Goal: Information Seeking & Learning: Learn about a topic

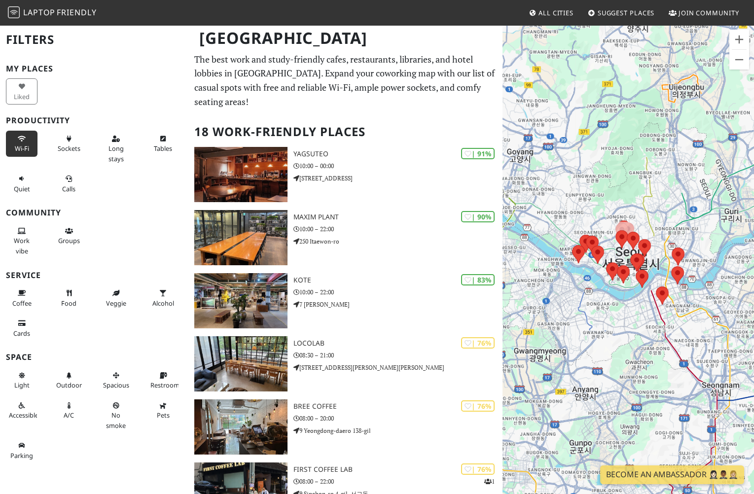
click at [20, 145] on span "Wi-Fi" at bounding box center [22, 148] width 14 height 9
click at [24, 179] on icon at bounding box center [22, 179] width 8 height 6
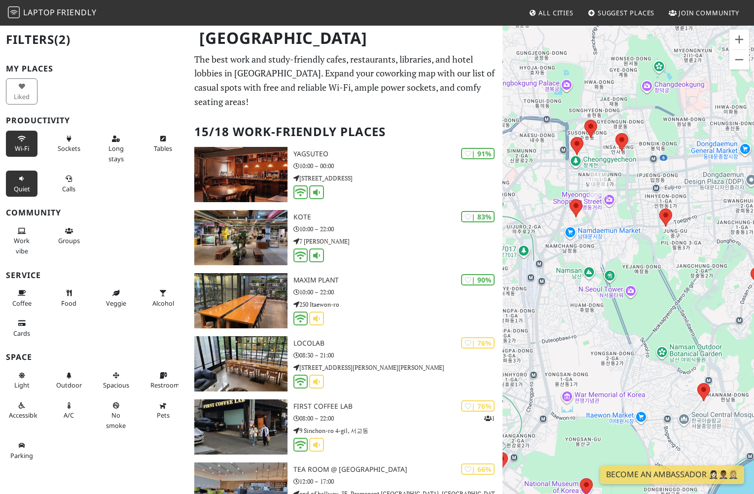
drag, startPoint x: 679, startPoint y: 199, endPoint x: 634, endPoint y: 231, distance: 54.5
click at [577, 231] on div "To navigate, press the arrow keys." at bounding box center [627, 272] width 251 height 494
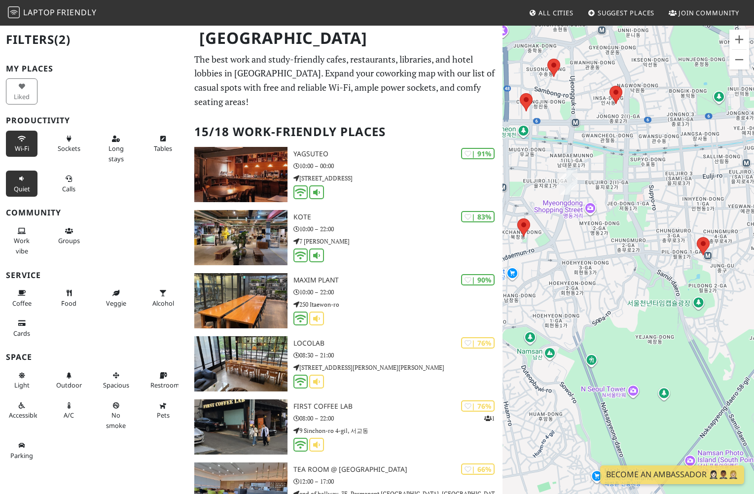
drag, startPoint x: 611, startPoint y: 155, endPoint x: 617, endPoint y: 189, distance: 34.1
click at [577, 189] on div "To navigate, press the arrow keys." at bounding box center [627, 272] width 251 height 494
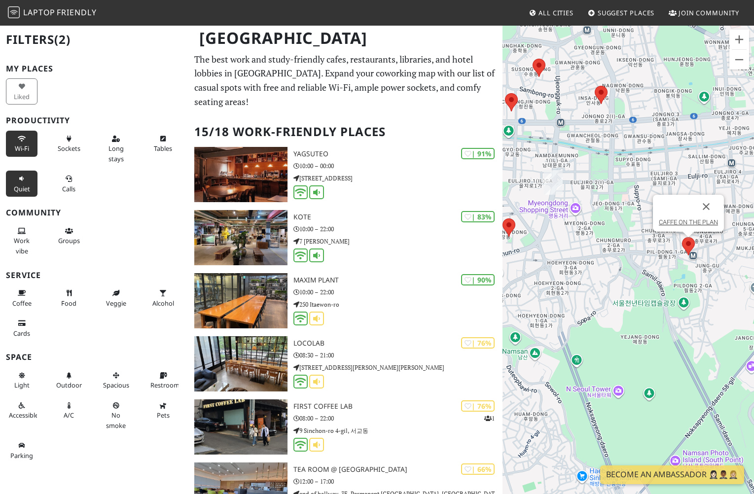
click at [577, 237] on area at bounding box center [682, 237] width 0 height 0
click at [577, 221] on link "CAFFE ON THE PLAN" at bounding box center [688, 221] width 59 height 7
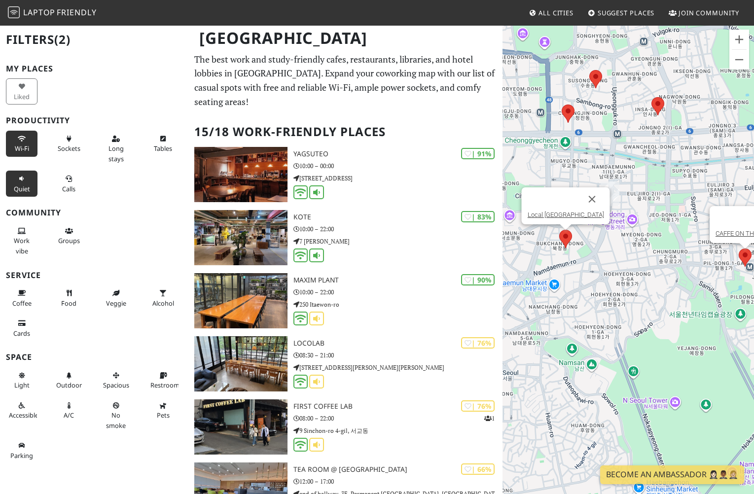
click at [559, 230] on area at bounding box center [559, 230] width 0 height 0
click at [577, 97] on area at bounding box center [651, 97] width 0 height 0
click at [577, 81] on link "KOTE" at bounding box center [654, 81] width 16 height 7
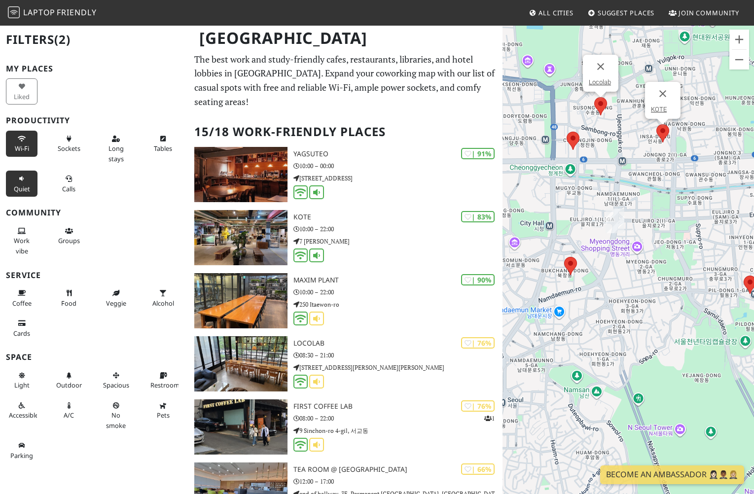
click at [577, 97] on area at bounding box center [594, 97] width 0 height 0
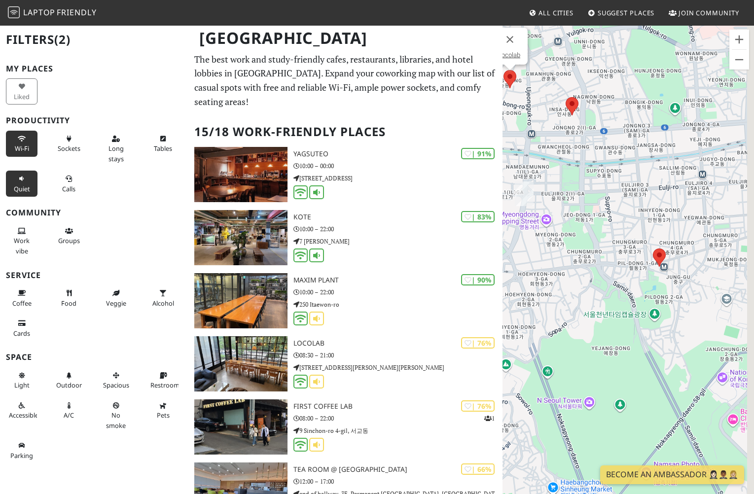
drag, startPoint x: 680, startPoint y: 314, endPoint x: 588, endPoint y: 287, distance: 95.6
click at [577, 287] on div "To navigate, press the arrow keys. Locolab" at bounding box center [627, 272] width 251 height 494
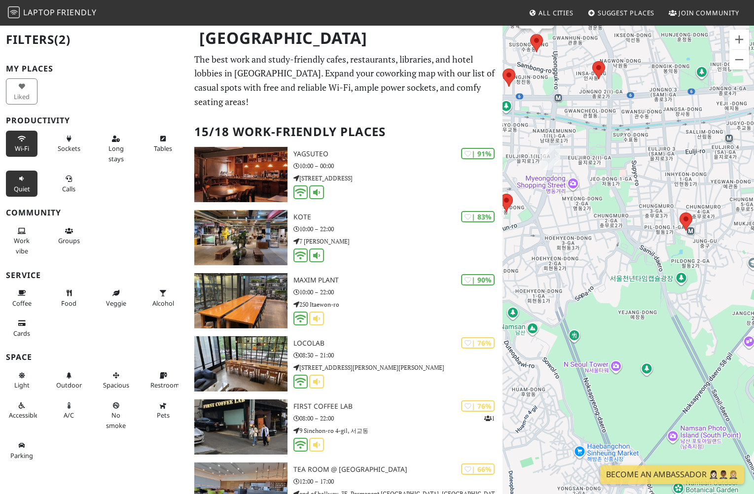
drag, startPoint x: 584, startPoint y: 296, endPoint x: 749, endPoint y: 261, distance: 168.5
click at [577, 261] on div "To navigate, press the arrow keys. Locolab" at bounding box center [627, 272] width 251 height 494
click at [577, 214] on area at bounding box center [680, 214] width 0 height 0
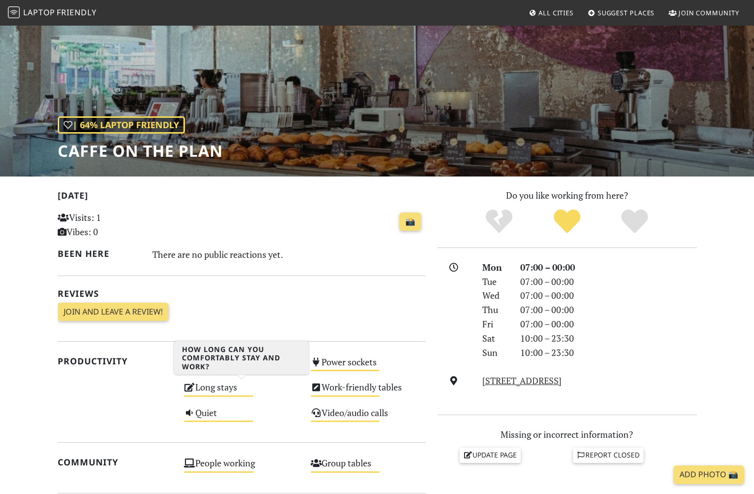
scroll to position [53, 0]
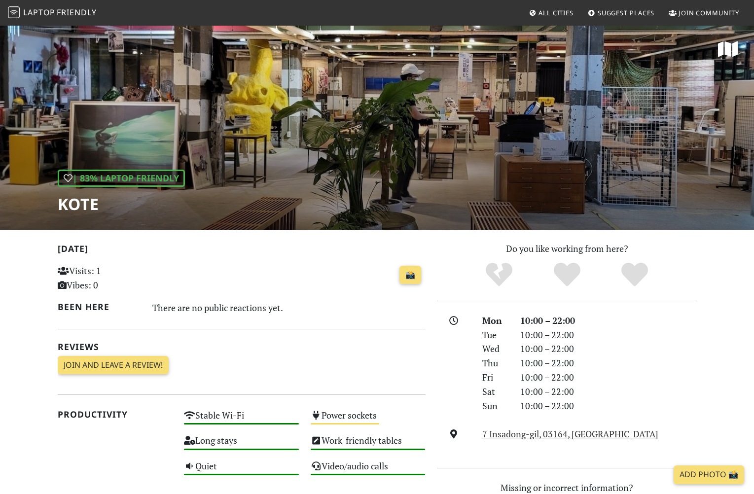
click at [358, 145] on div "| 83% Laptop Friendly KOTE" at bounding box center [377, 127] width 754 height 205
